Goal: Find contact information: Find contact information

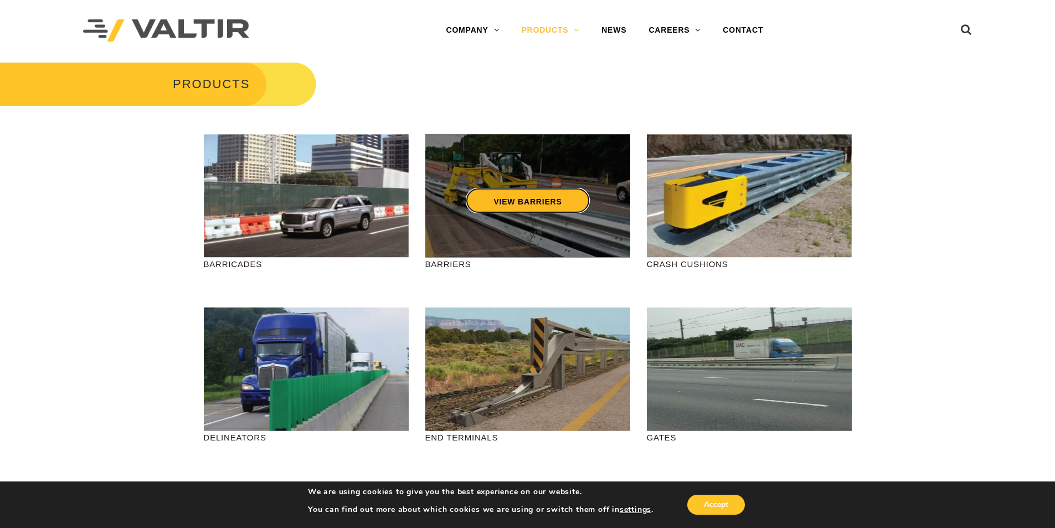
click at [515, 202] on link "VIEW BARRIERS" at bounding box center [527, 200] width 123 height 25
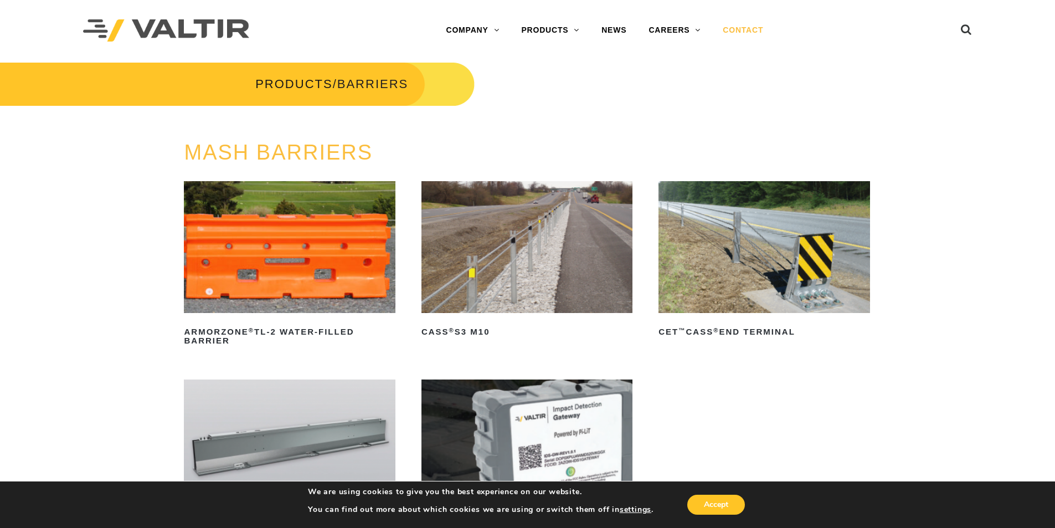
click at [741, 30] on link "CONTACT" at bounding box center [742, 30] width 63 height 22
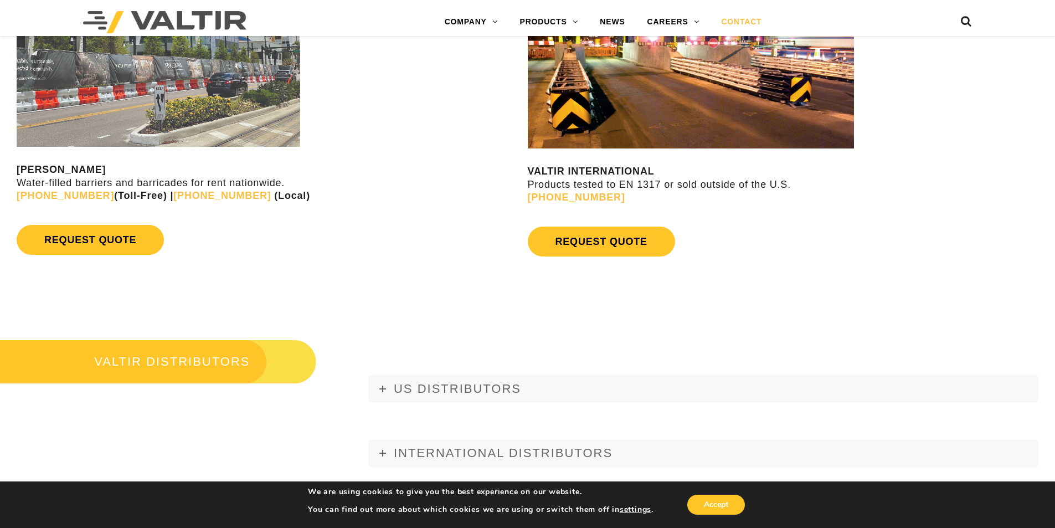
scroll to position [799, 0]
